Goal: Task Accomplishment & Management: Use online tool/utility

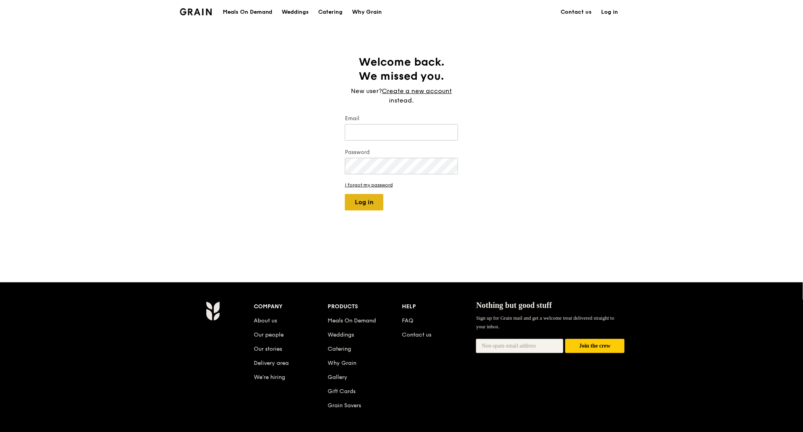
type input "[PERSON_NAME][EMAIL_ADDRESS][DOMAIN_NAME]"
click at [374, 207] on button "Log in" at bounding box center [364, 202] width 38 height 16
select select "100"
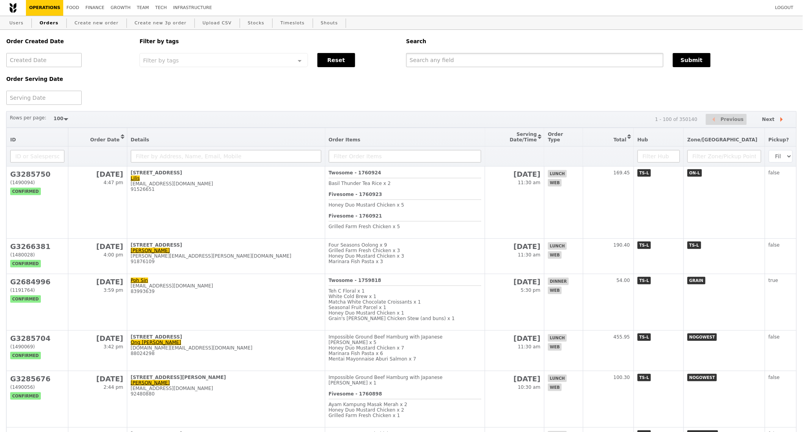
click at [458, 55] on input "text" at bounding box center [534, 60] width 257 height 14
paste input "G3283612"
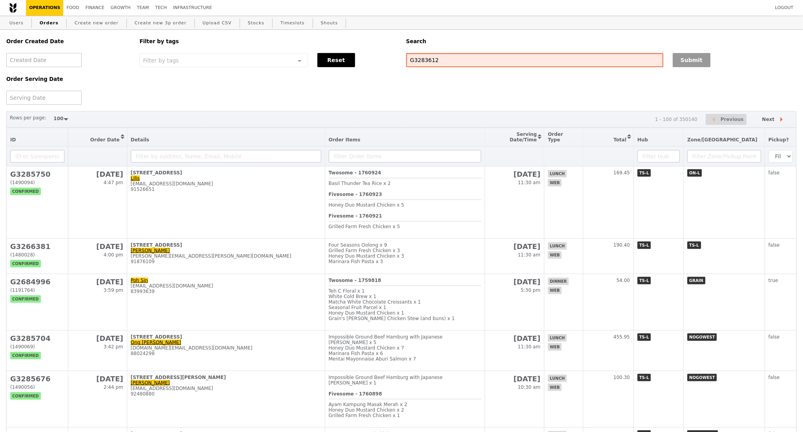
type input "G3283612"
click at [691, 63] on button "Submit" at bounding box center [692, 60] width 38 height 14
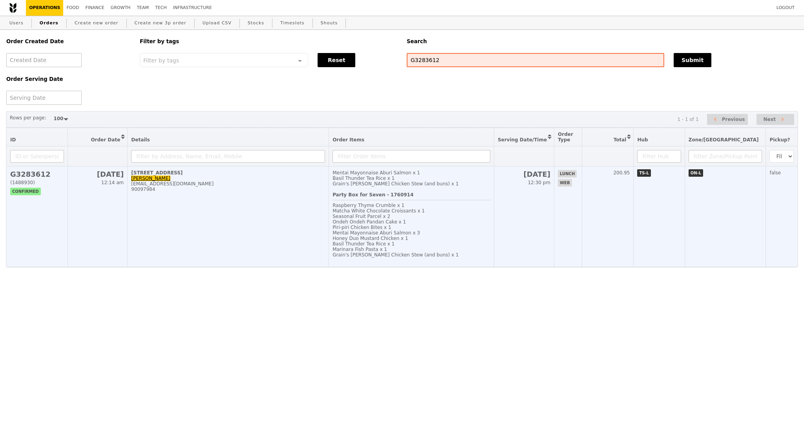
click at [235, 213] on td "[STREET_ADDRESS] [PERSON_NAME] [EMAIL_ADDRESS][DOMAIN_NAME] 90097984" at bounding box center [228, 216] width 201 height 101
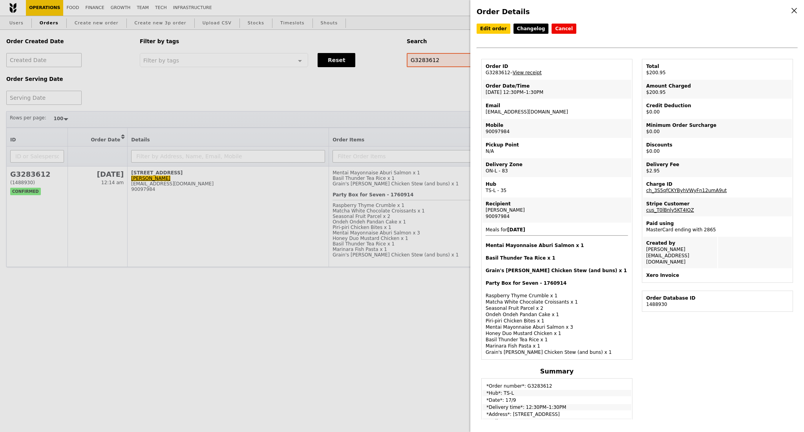
drag, startPoint x: 185, startPoint y: 90, endPoint x: 218, endPoint y: 49, distance: 52.5
click at [185, 90] on div "Order Details Edit order Changelog Cancel Order ID G3283612 – View receipt Orde…" at bounding box center [402, 216] width 804 height 432
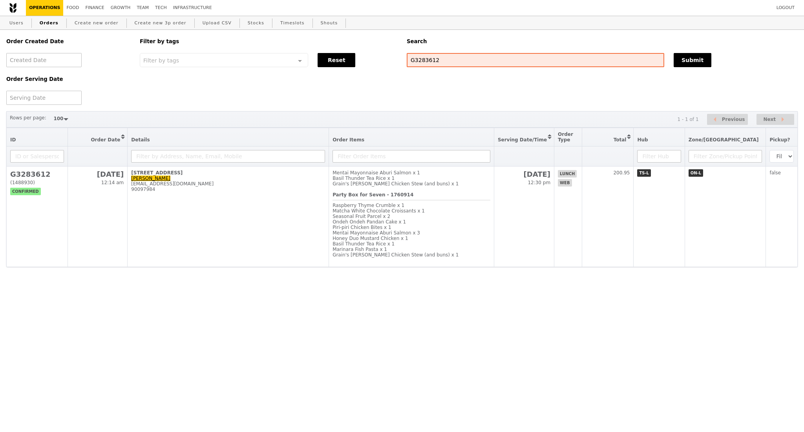
click at [133, 298] on html "Logout Operations Food Finance Growth Team Tech Infrastructure Users Orders Cre…" at bounding box center [402, 149] width 804 height 298
click at [422, 57] on input "G3283612" at bounding box center [536, 60] width 258 height 14
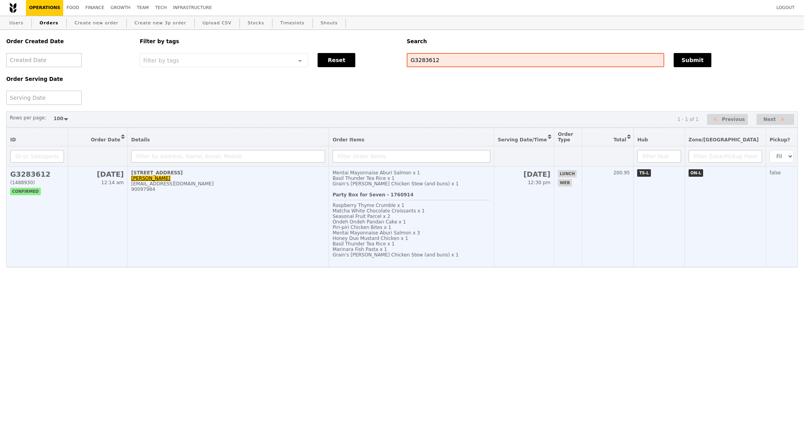
click at [196, 209] on td "[STREET_ADDRESS] [PERSON_NAME] [EMAIL_ADDRESS][DOMAIN_NAME] 90097984" at bounding box center [228, 216] width 201 height 101
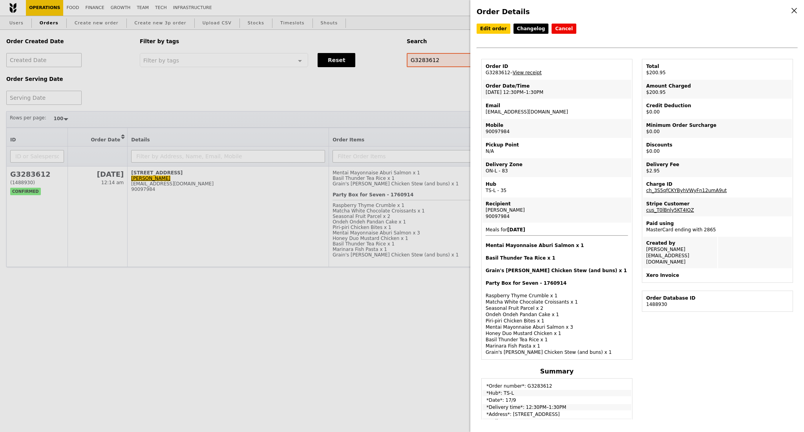
drag, startPoint x: 551, startPoint y: 113, endPoint x: 484, endPoint y: 115, distance: 67.2
click at [484, 115] on td "Email [EMAIL_ADDRESS][DOMAIN_NAME]" at bounding box center [557, 108] width 149 height 19
copy td "[EMAIL_ADDRESS][DOMAIN_NAME]"
drag, startPoint x: 561, startPoint y: 244, endPoint x: 484, endPoint y: 244, distance: 77.0
click at [484, 244] on td "Meals for [DATE] Mentai Mayonnaise Aburi Salmon x 1 Basil Thunder Tea Rice x 1 …" at bounding box center [557, 290] width 149 height 135
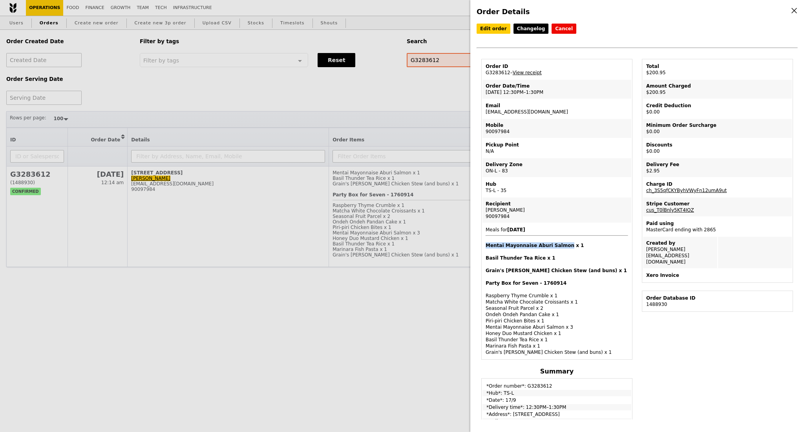
copy h4 "Mentai Mayonnaise [PERSON_NAME]"
click at [555, 247] on h4 "Mentai Mayonnaise Aburi Salmon x 1" at bounding box center [557, 245] width 143 height 6
drag, startPoint x: 561, startPoint y: 245, endPoint x: 485, endPoint y: 244, distance: 76.6
click at [486, 244] on h4 "Mentai Mayonnaise Aburi Salmon x 1" at bounding box center [557, 245] width 143 height 6
copy h4 "Mentai Mayonnaise [PERSON_NAME]"
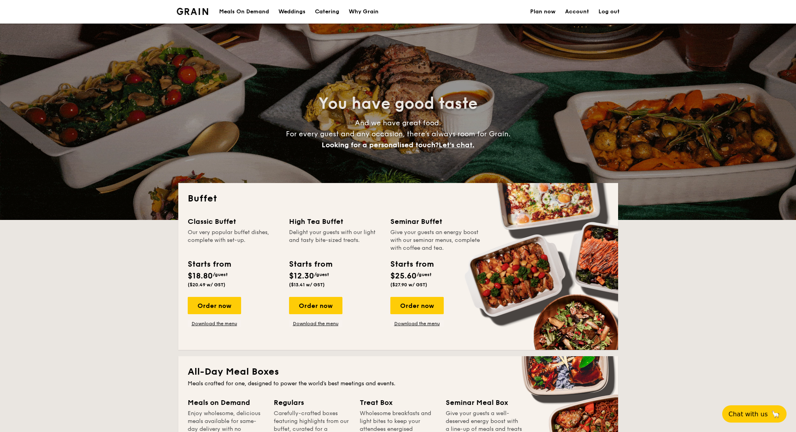
select select
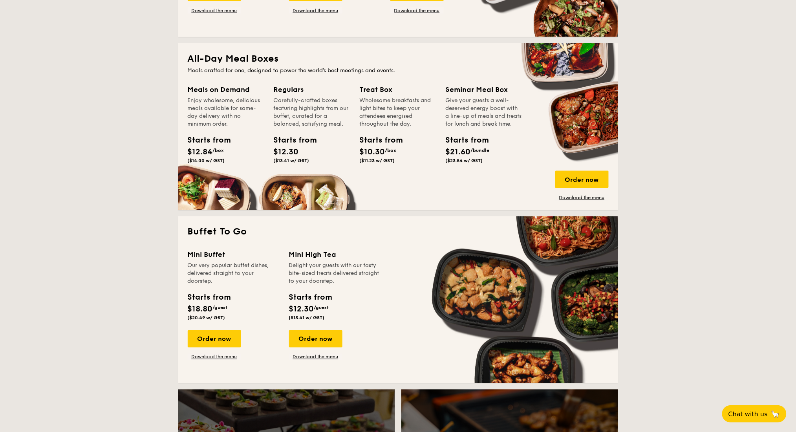
scroll to position [366, 0]
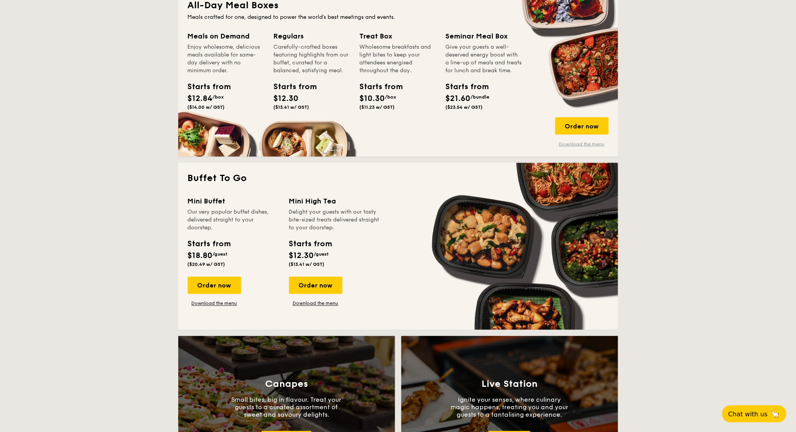
click at [569, 145] on link "Download the menu" at bounding box center [581, 144] width 53 height 6
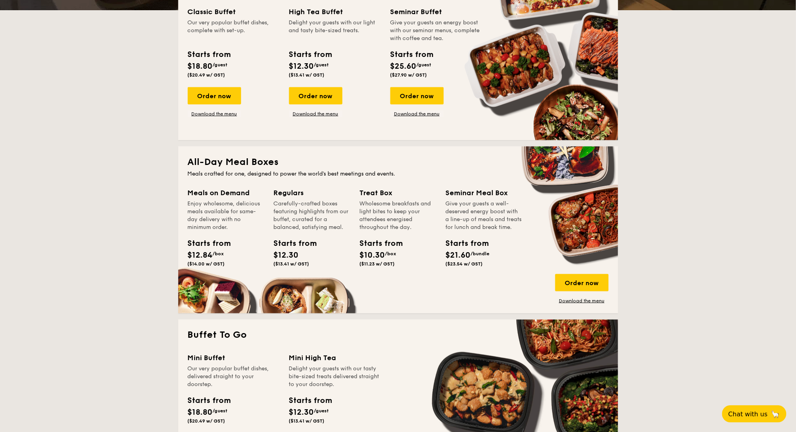
scroll to position [209, 0]
